Goal: Task Accomplishment & Management: Complete application form

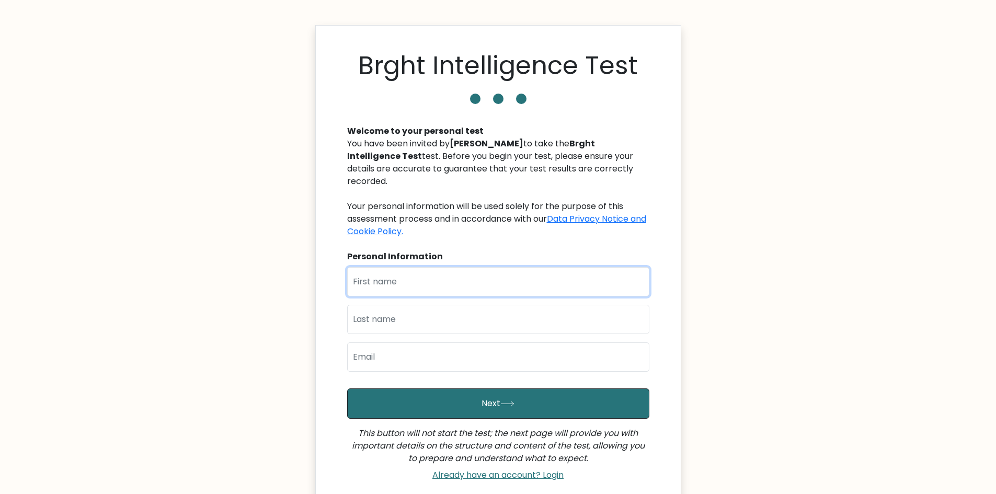
click at [499, 278] on input "text" at bounding box center [498, 281] width 302 height 29
type input "Jasille Bann"
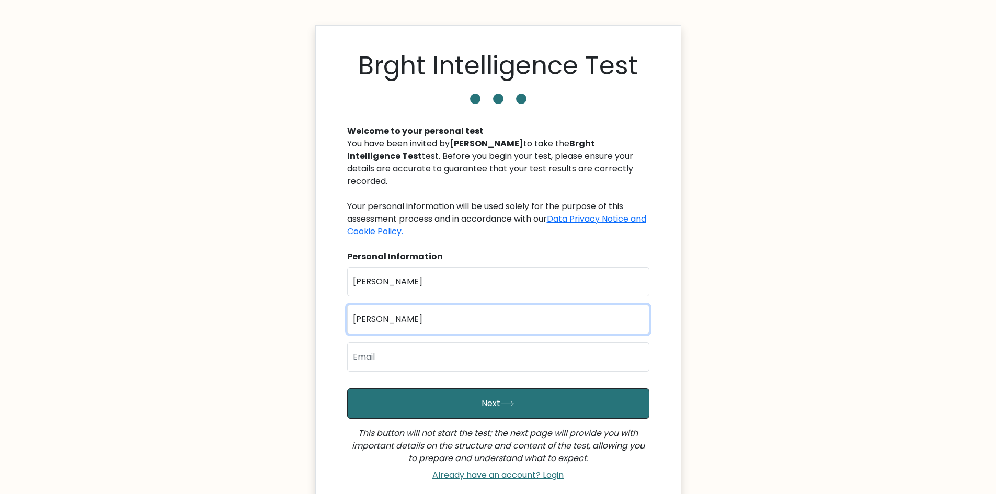
type input "Barrera"
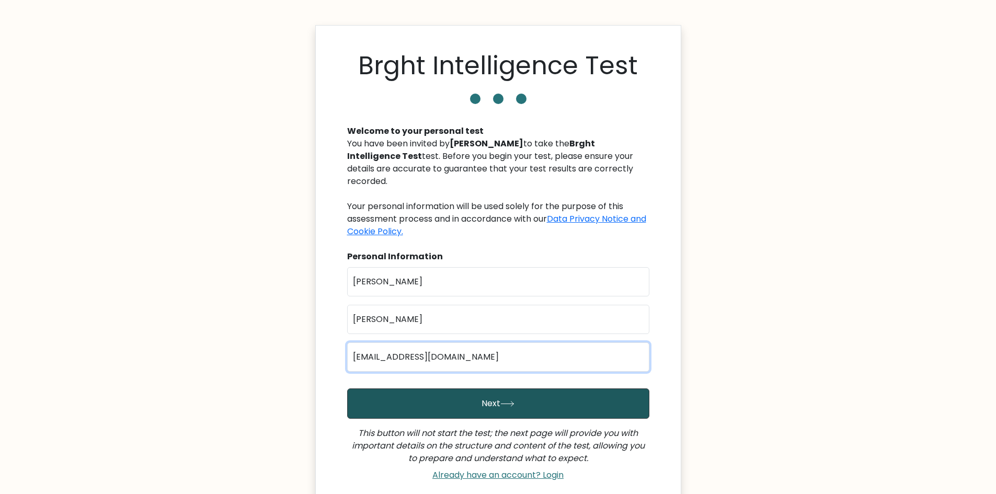
type input "jasillebannbarrera0@gmail.cm"
click at [493, 395] on button "Next" at bounding box center [498, 404] width 302 height 30
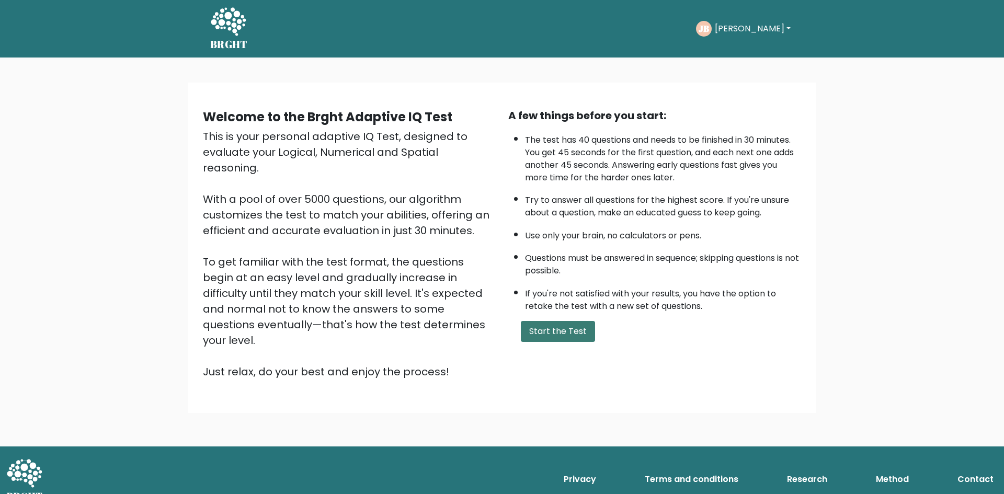
click at [543, 334] on button "Start the Test" at bounding box center [558, 331] width 74 height 21
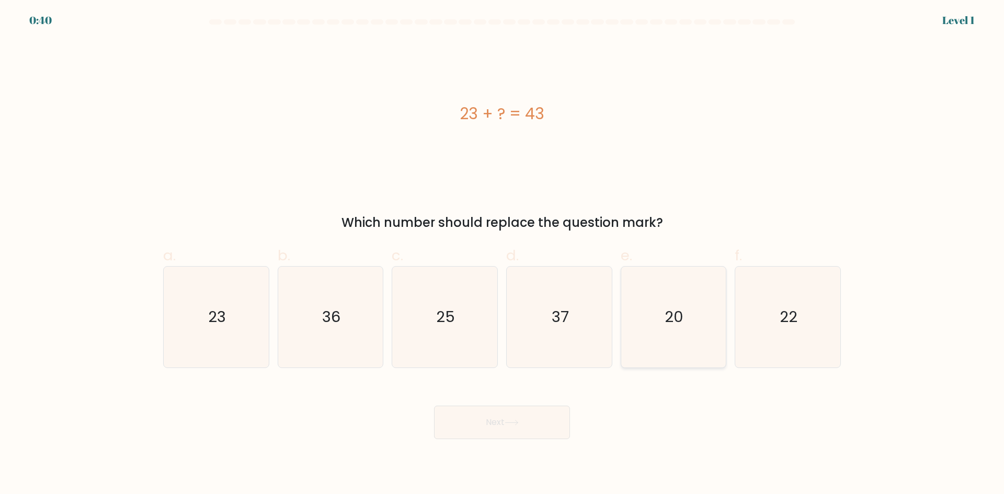
click at [650, 315] on icon "20" at bounding box center [673, 317] width 101 height 101
click at [503, 254] on input "e. 20" at bounding box center [502, 250] width 1 height 7
radio input "true"
click at [524, 429] on button "Next" at bounding box center [502, 422] width 136 height 33
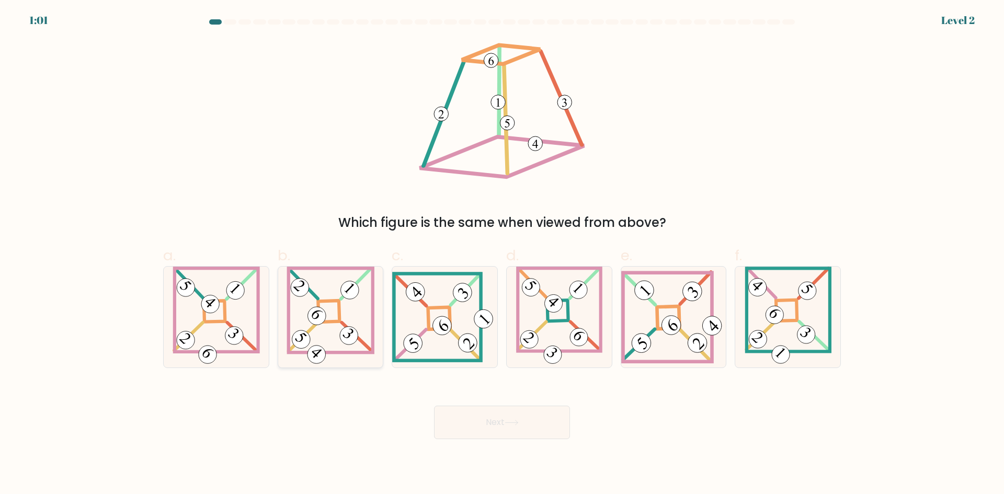
click at [336, 327] on icon at bounding box center [331, 317] width 88 height 101
click at [502, 254] on input "b." at bounding box center [502, 250] width 1 height 7
radio input "true"
click at [483, 417] on button "Next" at bounding box center [502, 422] width 136 height 33
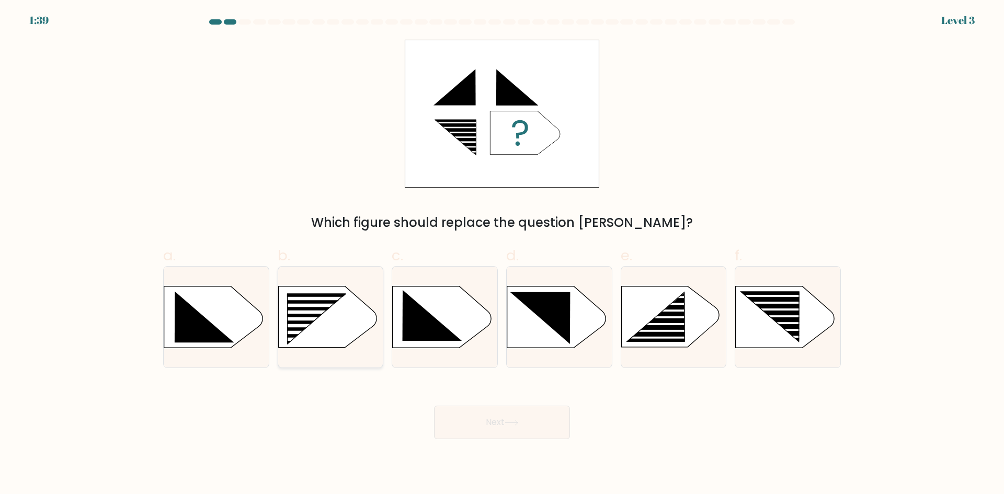
click at [314, 308] on icon at bounding box center [316, 319] width 59 height 50
click at [502, 254] on input "b." at bounding box center [502, 250] width 1 height 7
radio input "true"
click at [510, 435] on button "Next" at bounding box center [502, 422] width 136 height 33
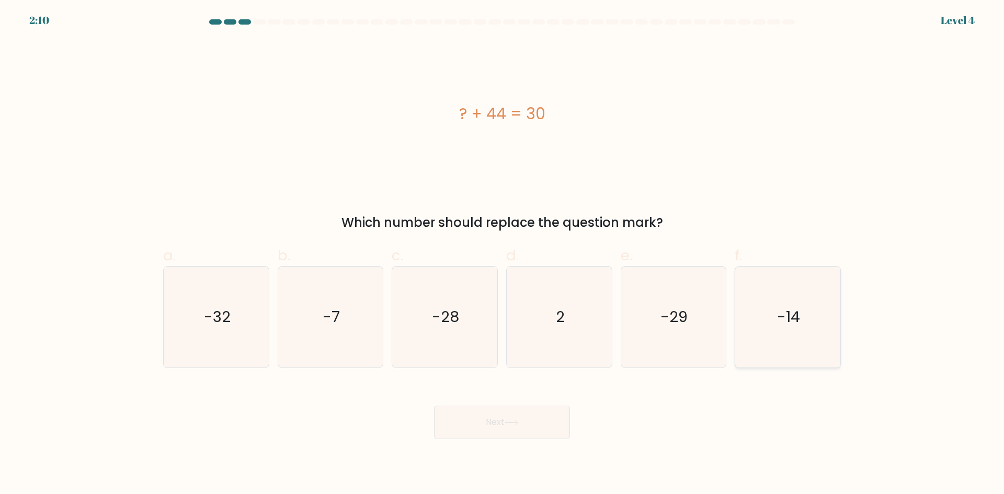
click at [778, 335] on icon "-14" at bounding box center [787, 317] width 101 height 101
click at [503, 254] on input "f. -14" at bounding box center [502, 250] width 1 height 7
radio input "true"
click at [517, 420] on icon at bounding box center [512, 423] width 14 height 6
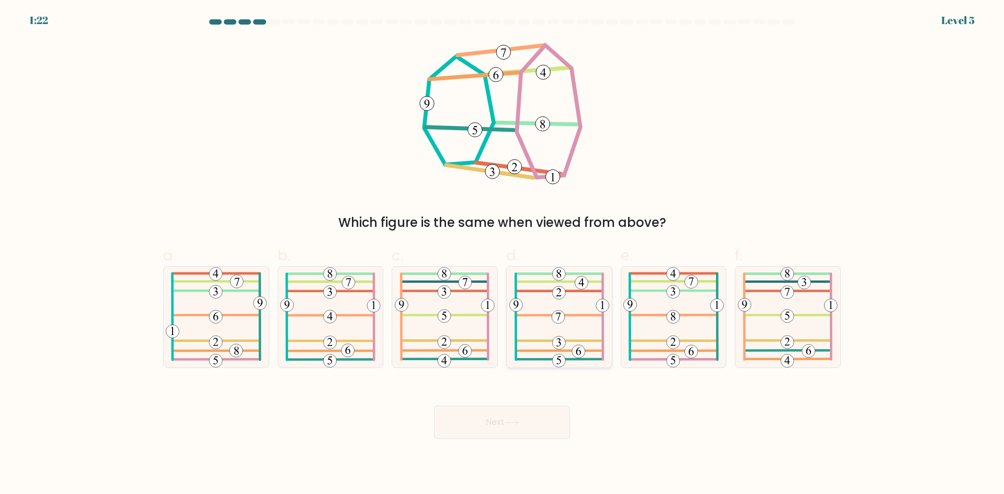
click at [576, 344] on icon at bounding box center [559, 317] width 100 height 101
click at [503, 254] on input "d." at bounding box center [502, 250] width 1 height 7
radio input "true"
click at [522, 417] on button "Next" at bounding box center [502, 422] width 136 height 33
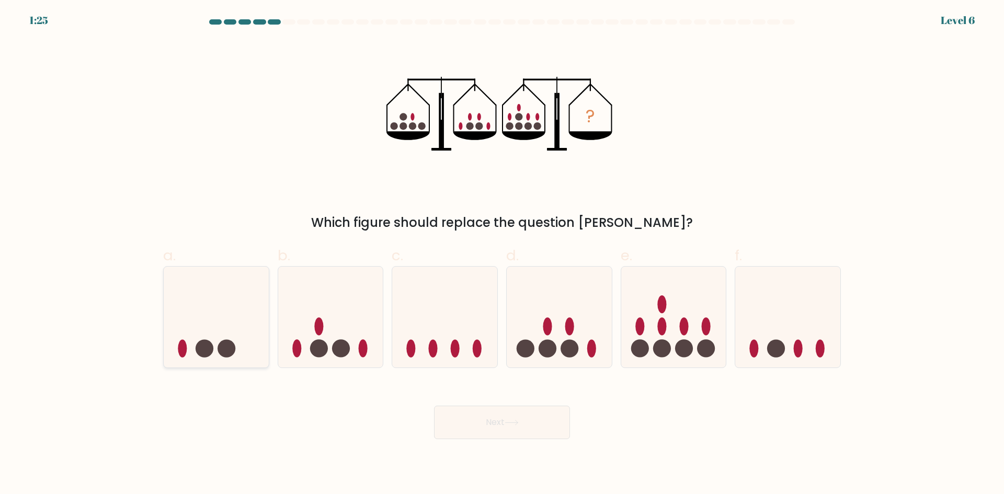
click at [214, 343] on icon at bounding box center [216, 317] width 105 height 87
click at [502, 254] on input "a." at bounding box center [502, 250] width 1 height 7
radio input "true"
click at [517, 429] on button "Next" at bounding box center [502, 422] width 136 height 33
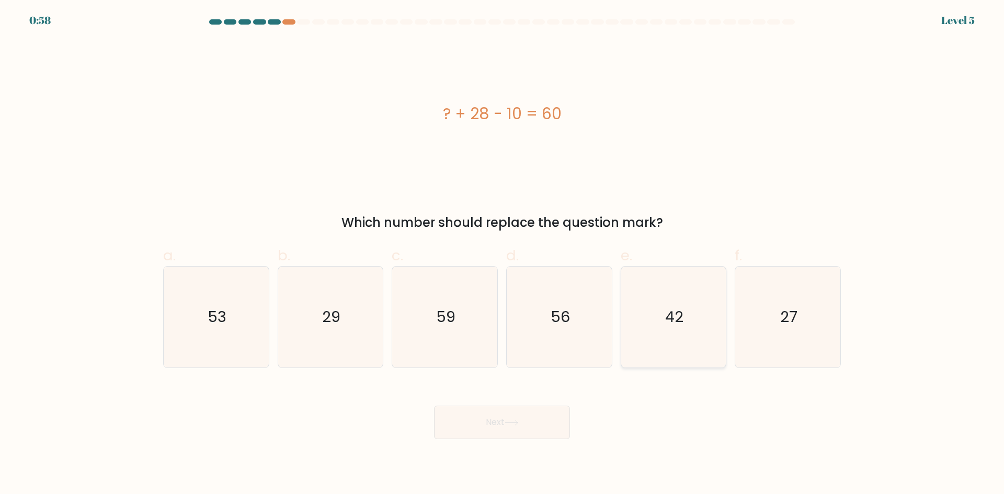
click at [643, 325] on icon "42" at bounding box center [673, 317] width 101 height 101
click at [503, 254] on input "e. 42" at bounding box center [502, 250] width 1 height 7
radio input "true"
click at [526, 417] on button "Next" at bounding box center [502, 422] width 136 height 33
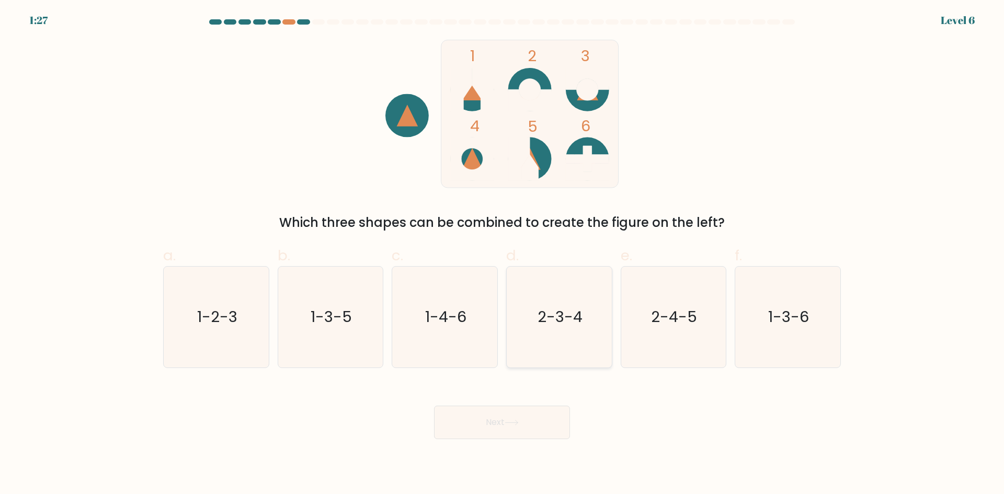
click at [558, 318] on text "2-3-4" at bounding box center [560, 316] width 45 height 21
click at [503, 254] on input "d. 2-3-4" at bounding box center [502, 250] width 1 height 7
radio input "true"
click at [515, 428] on button "Next" at bounding box center [502, 422] width 136 height 33
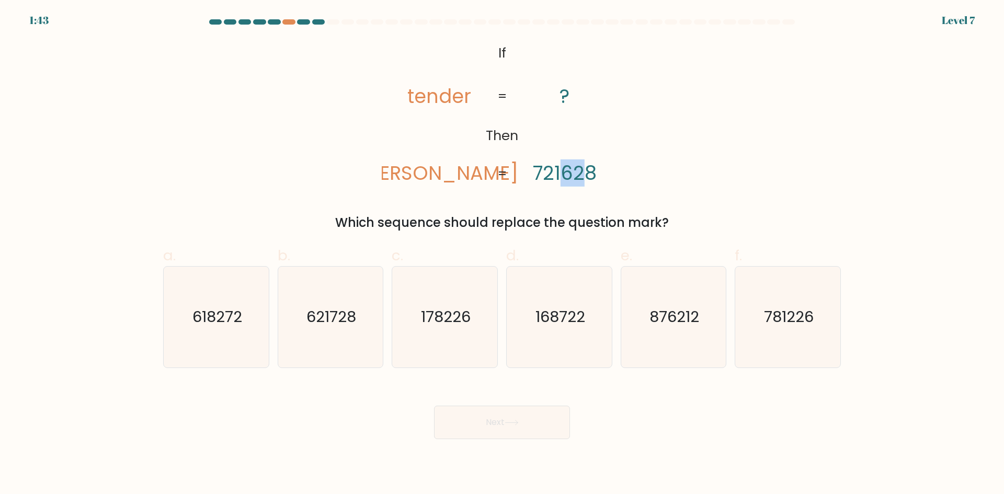
drag, startPoint x: 565, startPoint y: 178, endPoint x: 582, endPoint y: 176, distance: 17.4
click at [582, 176] on tspan "721628" at bounding box center [565, 173] width 64 height 27
click at [335, 323] on text "621728" at bounding box center [331, 316] width 50 height 21
click at [502, 254] on input "b. 621728" at bounding box center [502, 250] width 1 height 7
radio input "true"
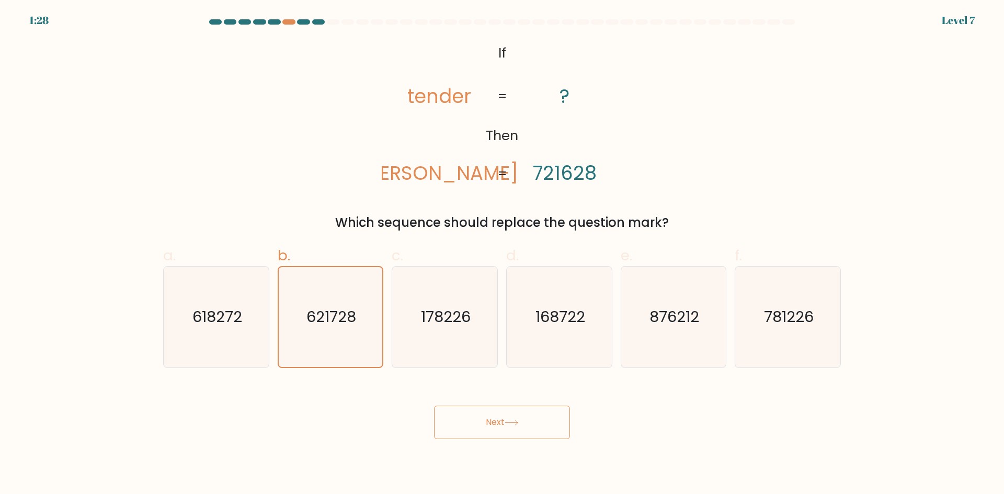
click at [511, 422] on icon at bounding box center [512, 423] width 14 height 6
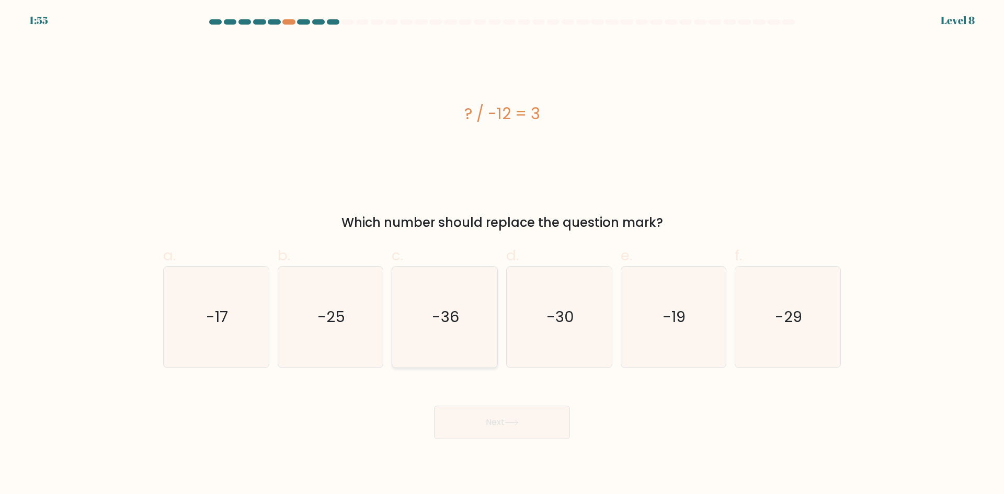
click at [428, 326] on icon "-36" at bounding box center [444, 317] width 101 height 101
click at [502, 254] on input "c. -36" at bounding box center [502, 250] width 1 height 7
radio input "true"
click at [514, 418] on button "Next" at bounding box center [502, 422] width 136 height 33
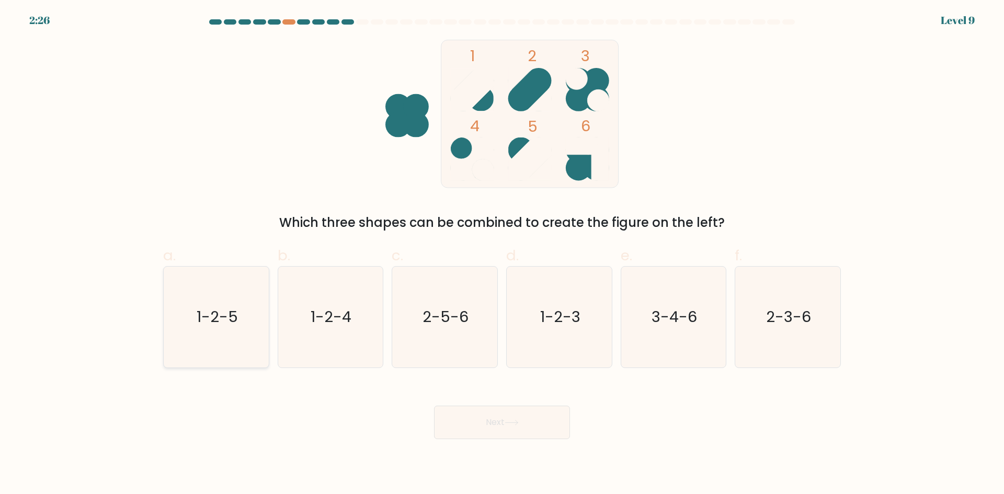
click at [220, 331] on icon "1-2-5" at bounding box center [216, 317] width 101 height 101
click at [502, 254] on input "a. 1-2-5" at bounding box center [502, 250] width 1 height 7
radio input "true"
click at [538, 426] on button "Next" at bounding box center [502, 422] width 136 height 33
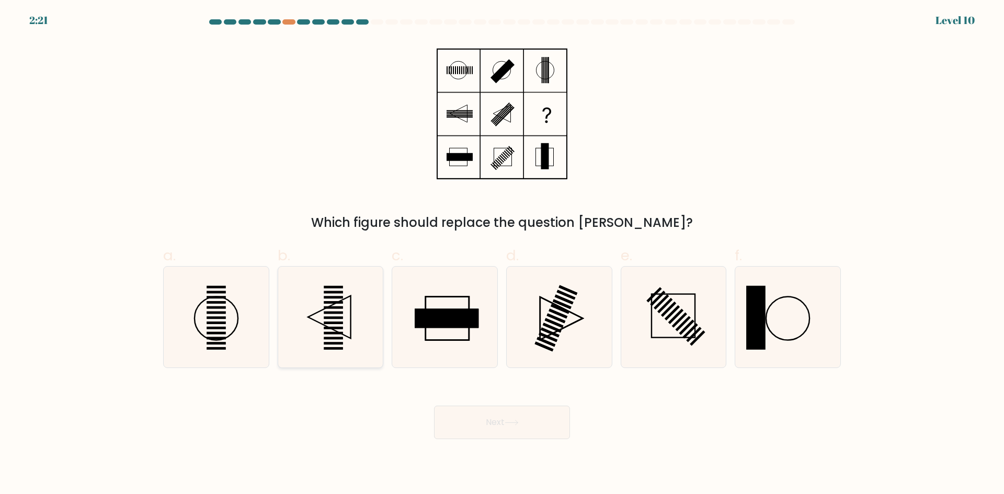
click at [333, 322] on rect at bounding box center [333, 323] width 19 height 3
click at [502, 254] on input "b." at bounding box center [502, 250] width 1 height 7
radio input "true"
click at [502, 419] on button "Next" at bounding box center [502, 422] width 136 height 33
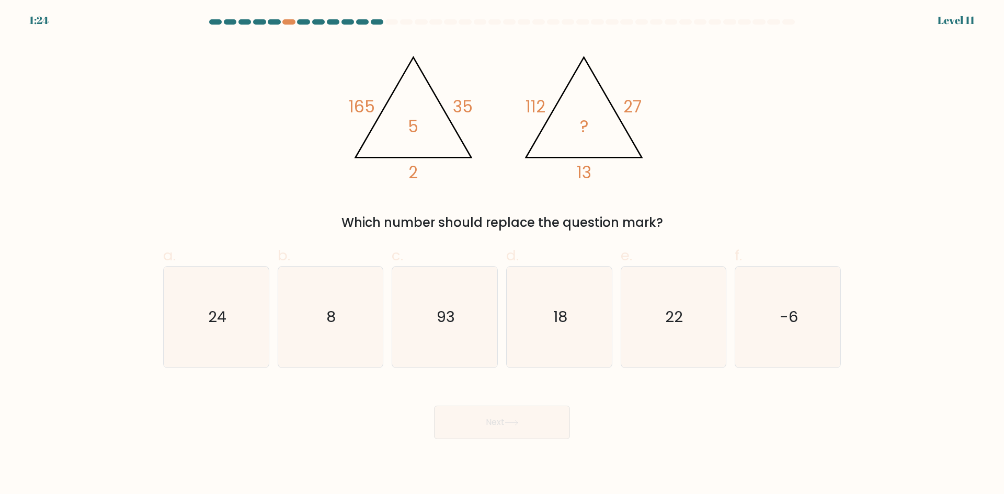
click at [660, 198] on div "@import url('[URL][DOMAIN_NAME]); 165 35 2 5 @import url('[URL][DOMAIN_NAME]); …" at bounding box center [502, 136] width 690 height 192
click at [330, 321] on text "8" at bounding box center [331, 316] width 9 height 21
click at [502, 254] on input "b. 8" at bounding box center [502, 250] width 1 height 7
radio input "true"
click at [507, 431] on button "Next" at bounding box center [502, 422] width 136 height 33
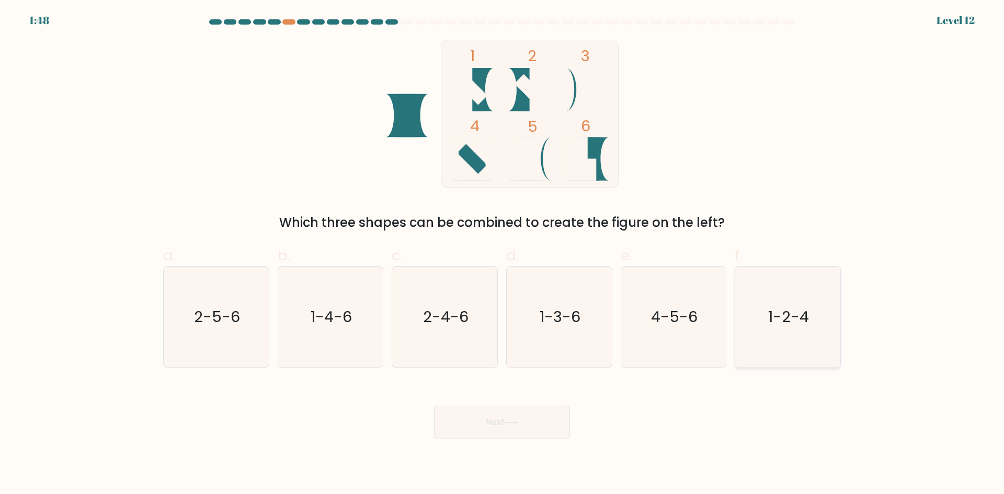
click at [771, 317] on text "1-2-4" at bounding box center [789, 316] width 41 height 21
click at [503, 254] on input "f. 1-2-4" at bounding box center [502, 250] width 1 height 7
radio input "true"
click at [481, 434] on button "Next" at bounding box center [502, 422] width 136 height 33
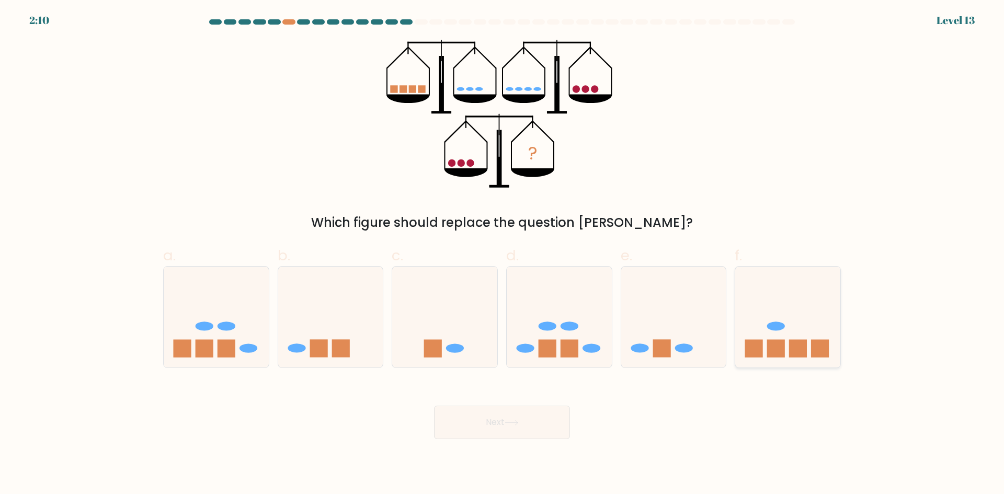
click at [810, 343] on icon at bounding box center [787, 317] width 105 height 87
click at [503, 254] on input "f." at bounding box center [502, 250] width 1 height 7
radio input "true"
click at [518, 424] on icon at bounding box center [512, 423] width 14 height 6
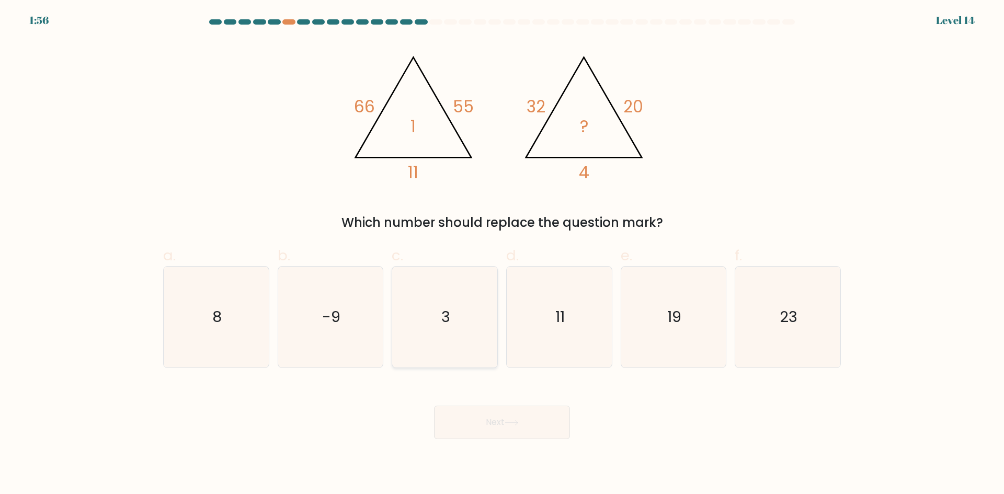
click at [425, 341] on icon "3" at bounding box center [444, 317] width 101 height 101
click at [502, 254] on input "c. 3" at bounding box center [502, 250] width 1 height 7
radio input "true"
click at [510, 420] on icon at bounding box center [512, 423] width 14 height 6
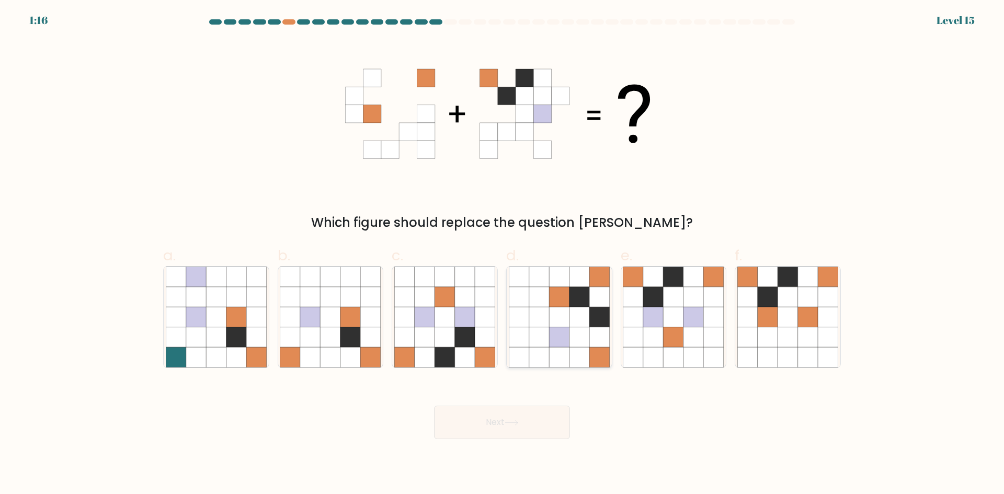
click at [593, 348] on icon at bounding box center [599, 357] width 20 height 20
click at [503, 254] on input "d." at bounding box center [502, 250] width 1 height 7
radio input "true"
click at [542, 427] on button "Next" at bounding box center [502, 422] width 136 height 33
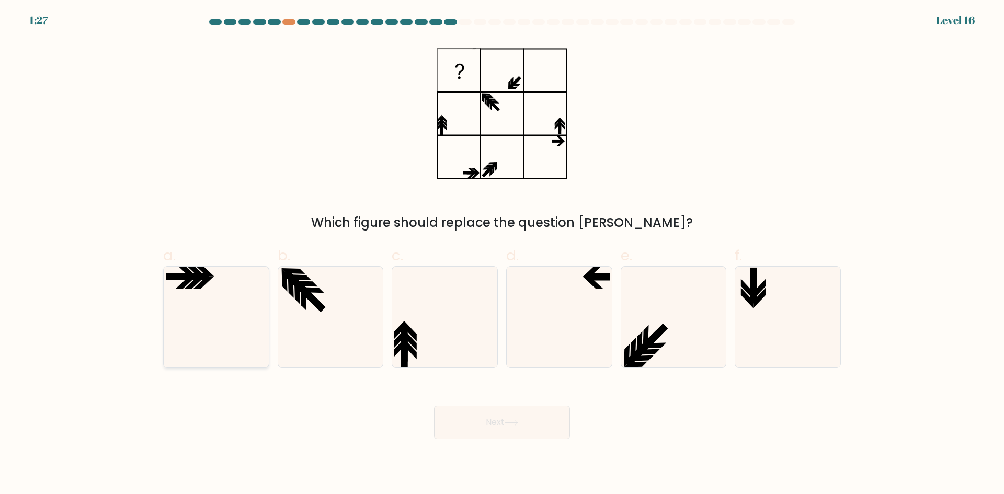
click at [205, 282] on icon at bounding box center [203, 282] width 20 height 13
click at [502, 254] on input "a." at bounding box center [502, 250] width 1 height 7
radio input "true"
click at [535, 426] on button "Next" at bounding box center [502, 422] width 136 height 33
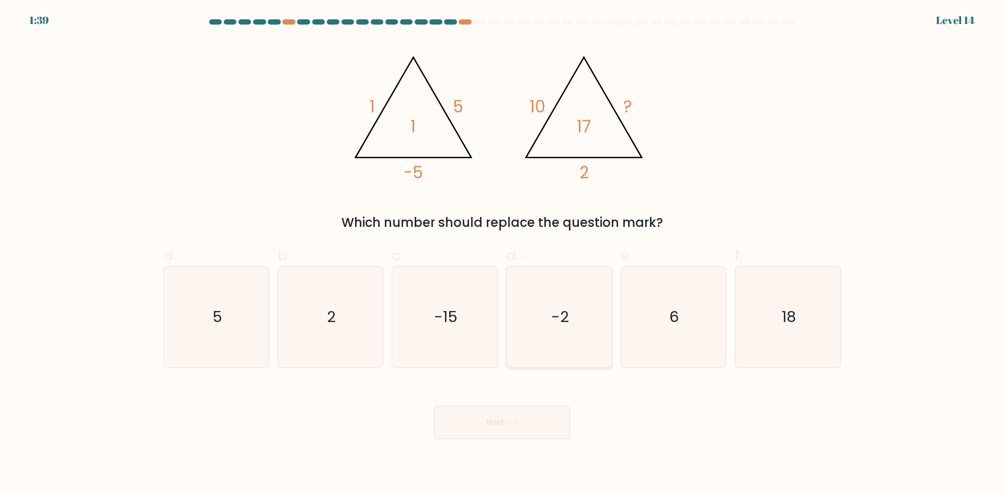
click at [596, 310] on icon "-2" at bounding box center [559, 317] width 101 height 101
click at [503, 254] on input "d. -2" at bounding box center [502, 250] width 1 height 7
radio input "true"
click at [513, 422] on icon at bounding box center [512, 423] width 14 height 6
click at [521, 427] on button "Next" at bounding box center [502, 422] width 136 height 33
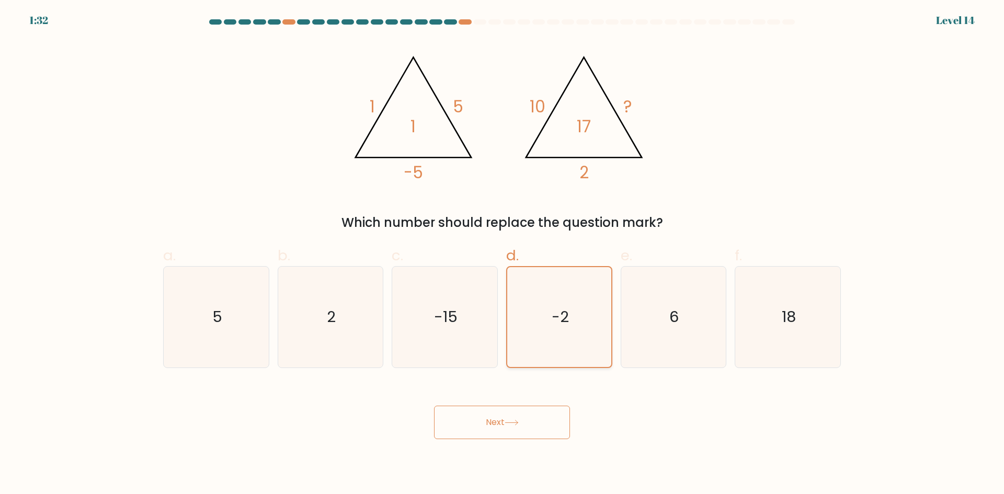
click at [554, 311] on text "-2" at bounding box center [560, 316] width 17 height 21
click at [503, 254] on input "d. -2" at bounding box center [502, 250] width 1 height 7
click at [512, 416] on button "Next" at bounding box center [502, 422] width 136 height 33
click at [665, 433] on div "Next" at bounding box center [502, 410] width 690 height 59
click at [423, 312] on icon "-15" at bounding box center [444, 317] width 101 height 101
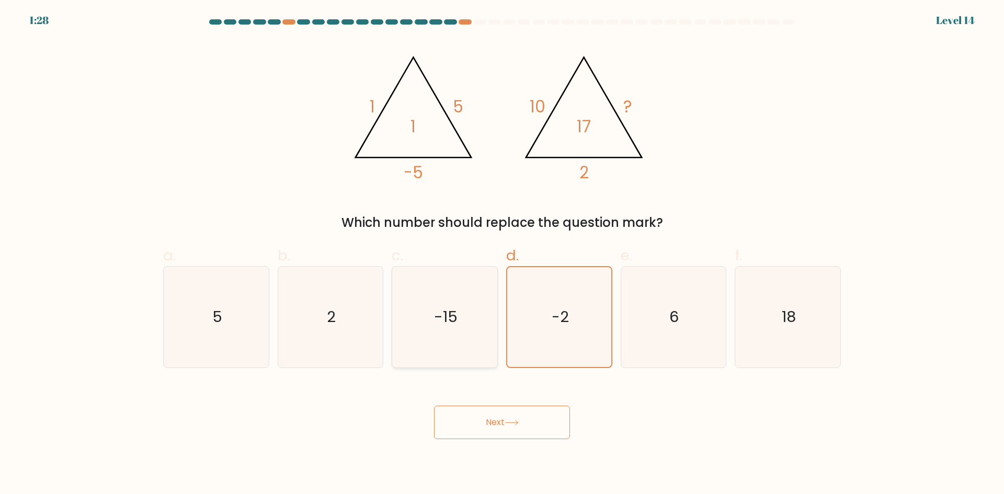
click at [502, 254] on input "c. -15" at bounding box center [502, 250] width 1 height 7
radio input "true"
click at [580, 317] on icon "-2" at bounding box center [559, 317] width 101 height 101
click at [503, 254] on input "d. -2" at bounding box center [502, 250] width 1 height 7
radio input "true"
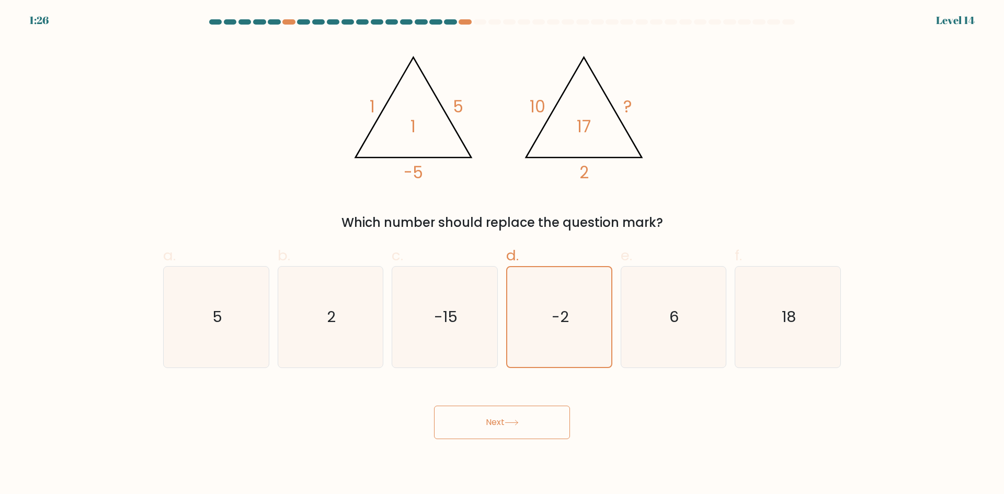
click at [531, 422] on button "Next" at bounding box center [502, 422] width 136 height 33
click at [337, 313] on icon "2" at bounding box center [330, 317] width 101 height 101
click at [502, 254] on input "b. 2" at bounding box center [502, 250] width 1 height 7
radio input "true"
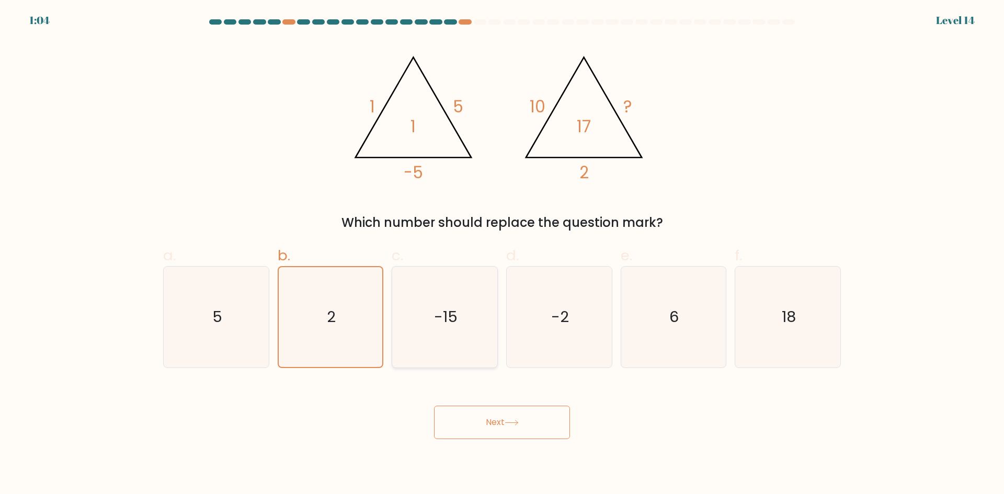
click at [447, 324] on text "-15" at bounding box center [446, 316] width 24 height 21
click at [502, 254] on input "c. -15" at bounding box center [502, 250] width 1 height 7
radio input "true"
click at [504, 425] on button "Next" at bounding box center [502, 422] width 136 height 33
click at [543, 427] on button "Next" at bounding box center [502, 422] width 136 height 33
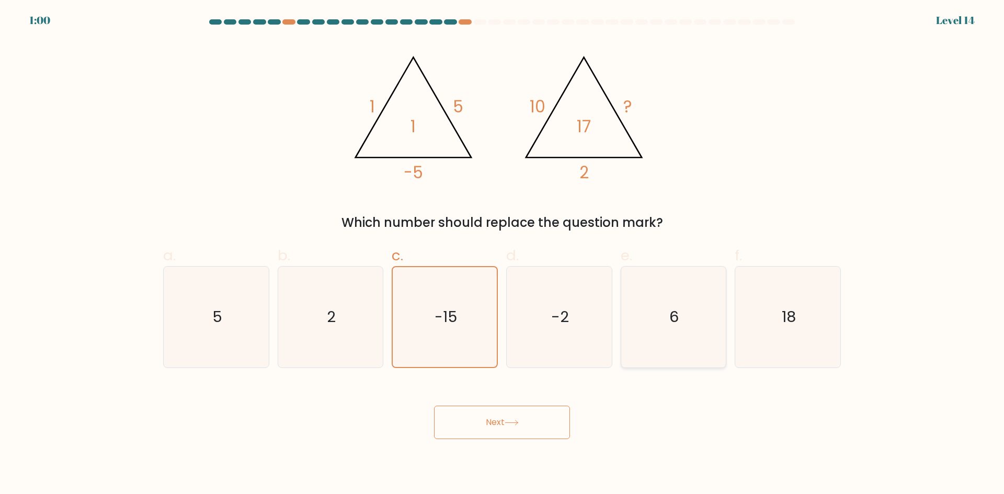
click at [687, 316] on icon "6" at bounding box center [673, 317] width 101 height 101
click at [503, 254] on input "e. 6" at bounding box center [502, 250] width 1 height 7
radio input "true"
click at [440, 322] on text "-15" at bounding box center [446, 316] width 24 height 21
click at [502, 254] on input "c. -15" at bounding box center [502, 250] width 1 height 7
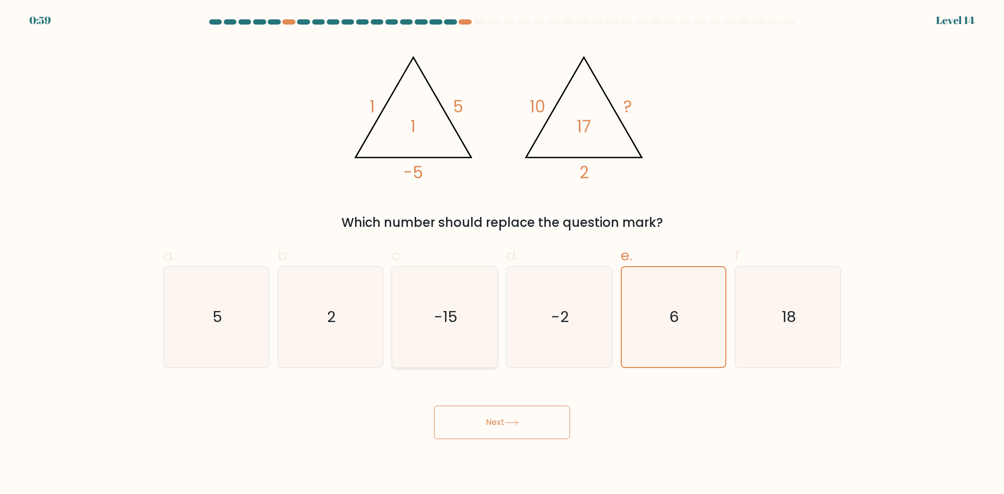
radio input "true"
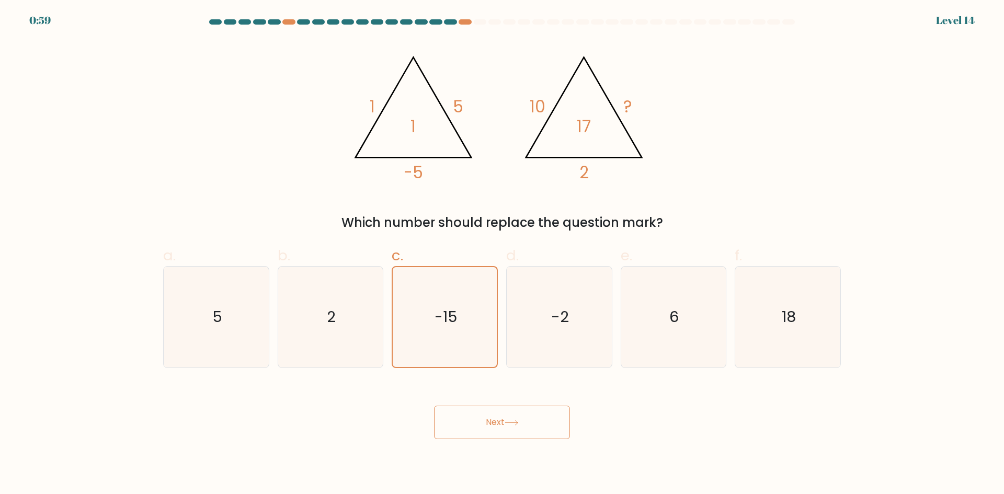
click at [497, 433] on button "Next" at bounding box center [502, 422] width 136 height 33
